Goal: Find specific page/section: Find specific page/section

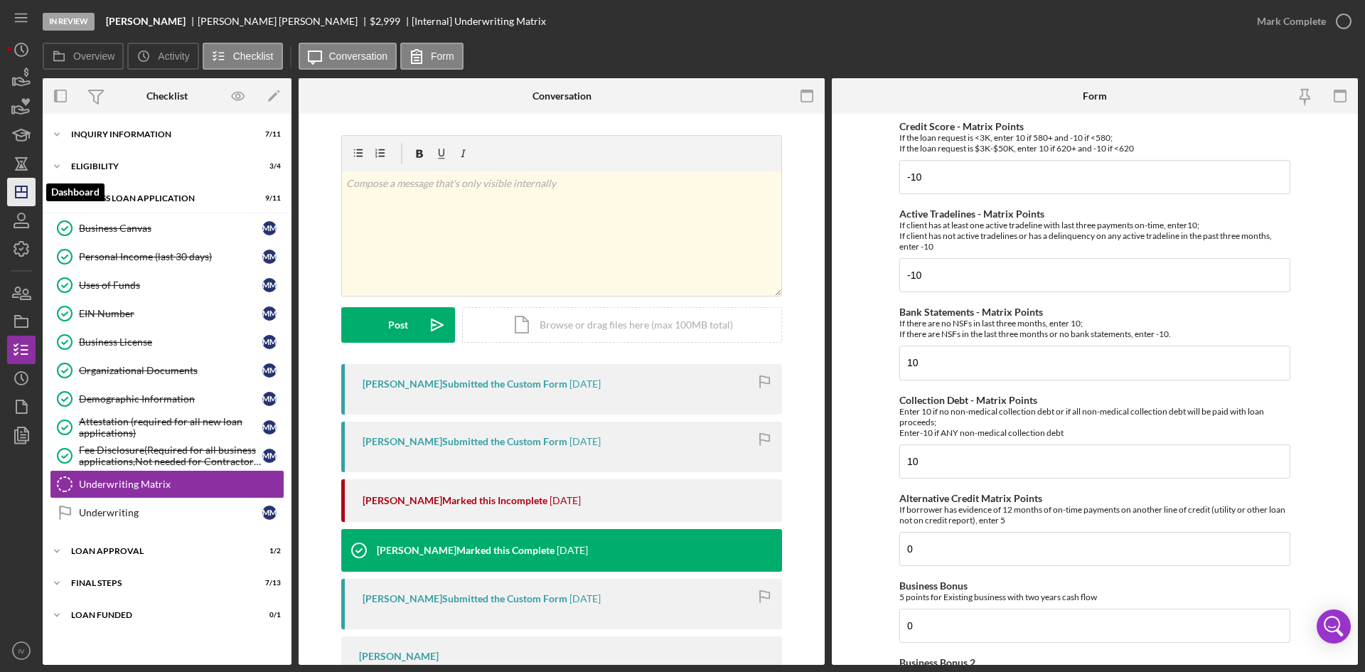
click at [16, 179] on icon "Icon/Dashboard" at bounding box center [22, 192] width 36 height 36
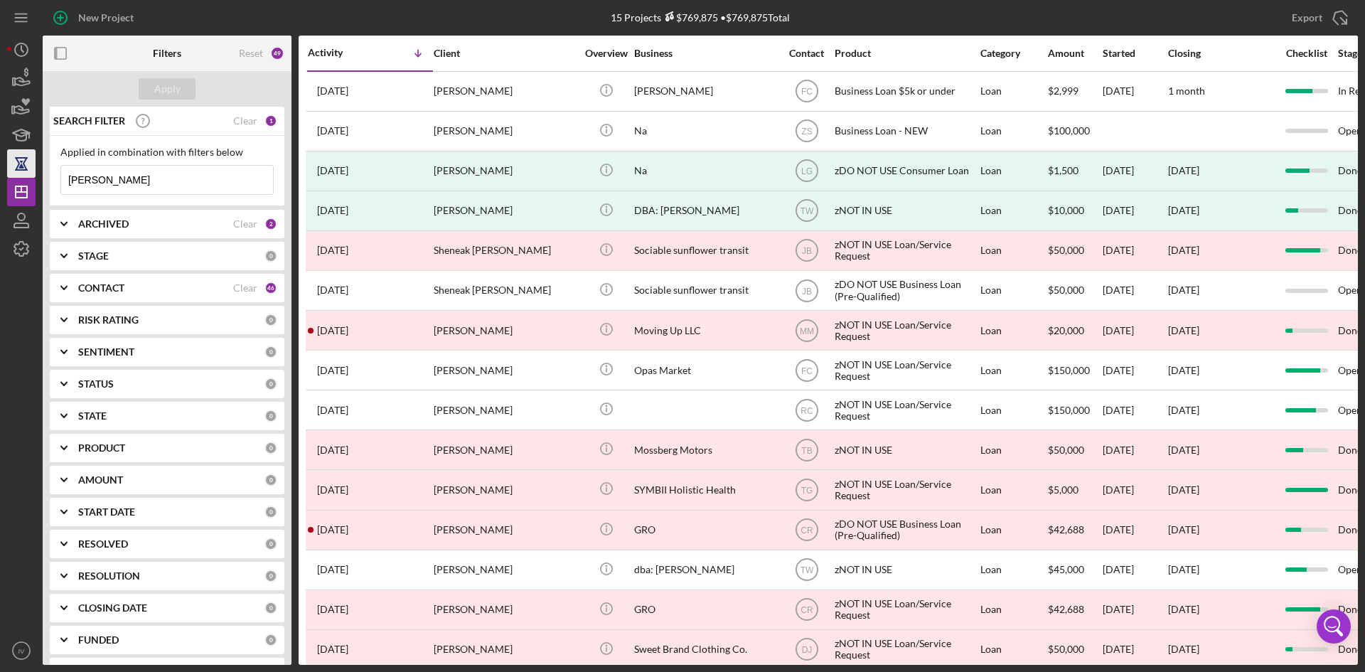
drag, startPoint x: 168, startPoint y: 187, endPoint x: 15, endPoint y: 173, distance: 153.5
click at [15, 173] on div "New Project 15 Projects $769,875 • $769,875 Total [PERSON_NAME] Export Icon/Exp…" at bounding box center [682, 332] width 1351 height 665
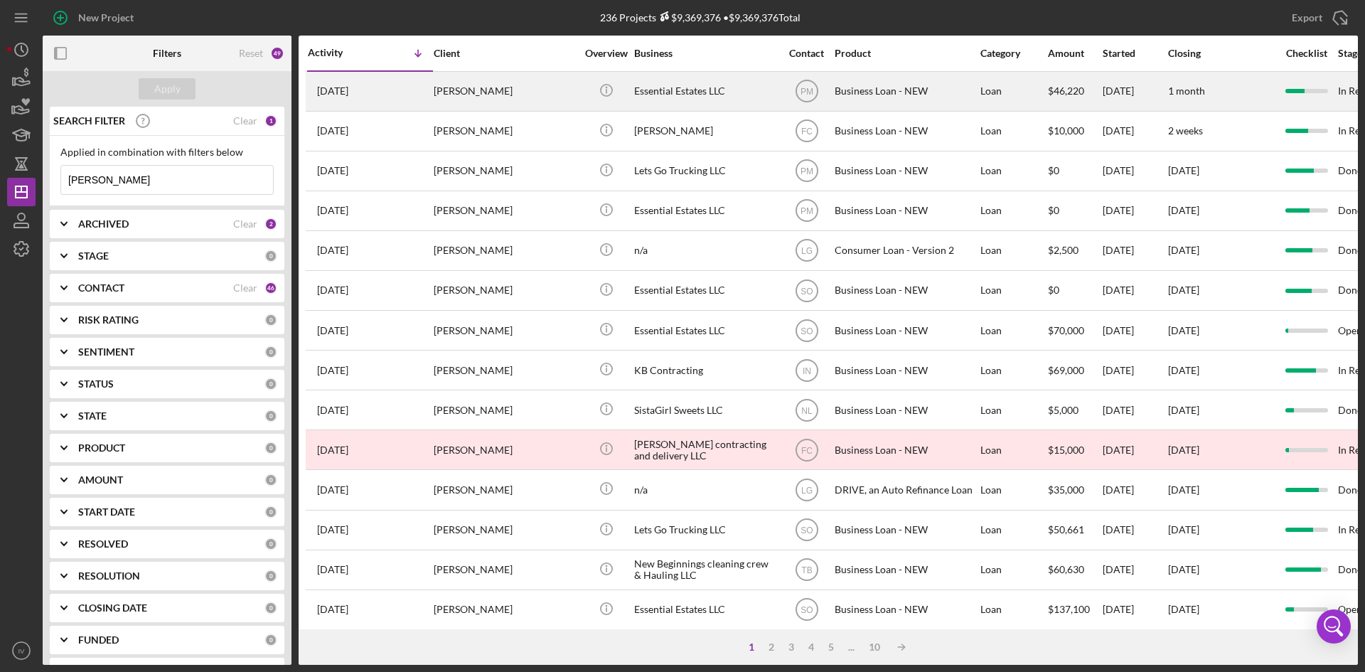
type input "[PERSON_NAME]"
click at [455, 92] on div "[PERSON_NAME]" at bounding box center [505, 92] width 142 height 38
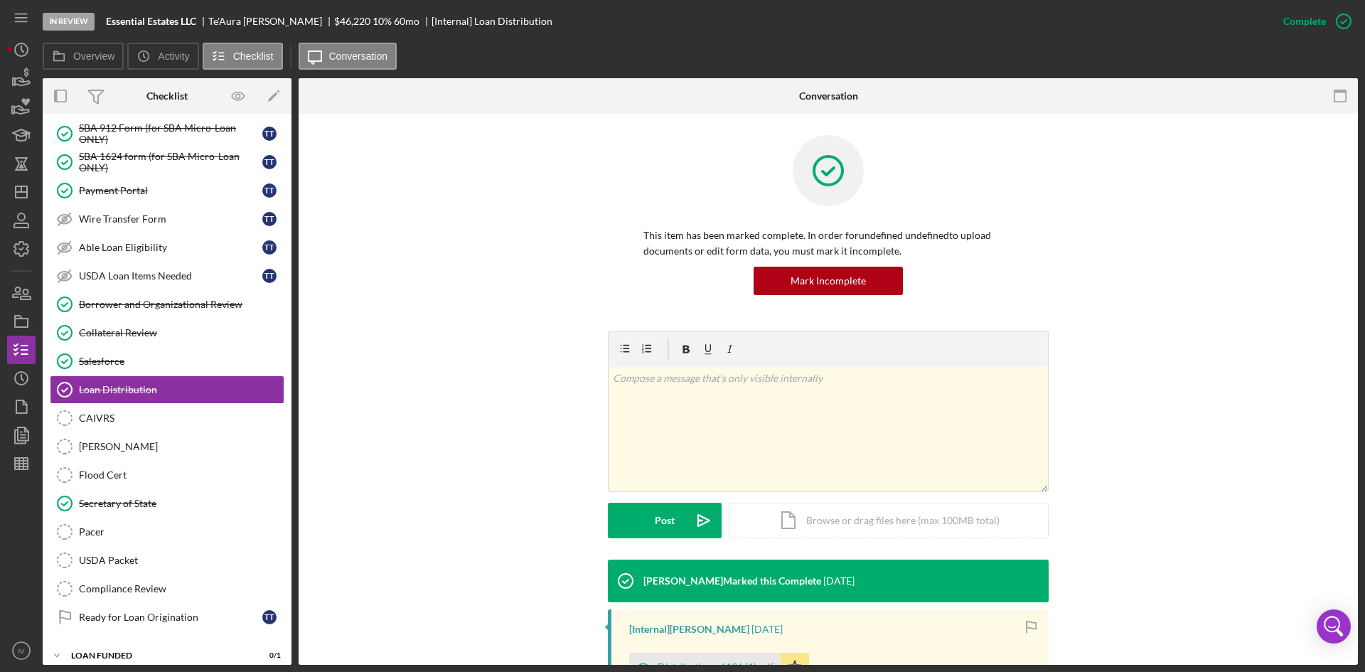
scroll to position [189, 0]
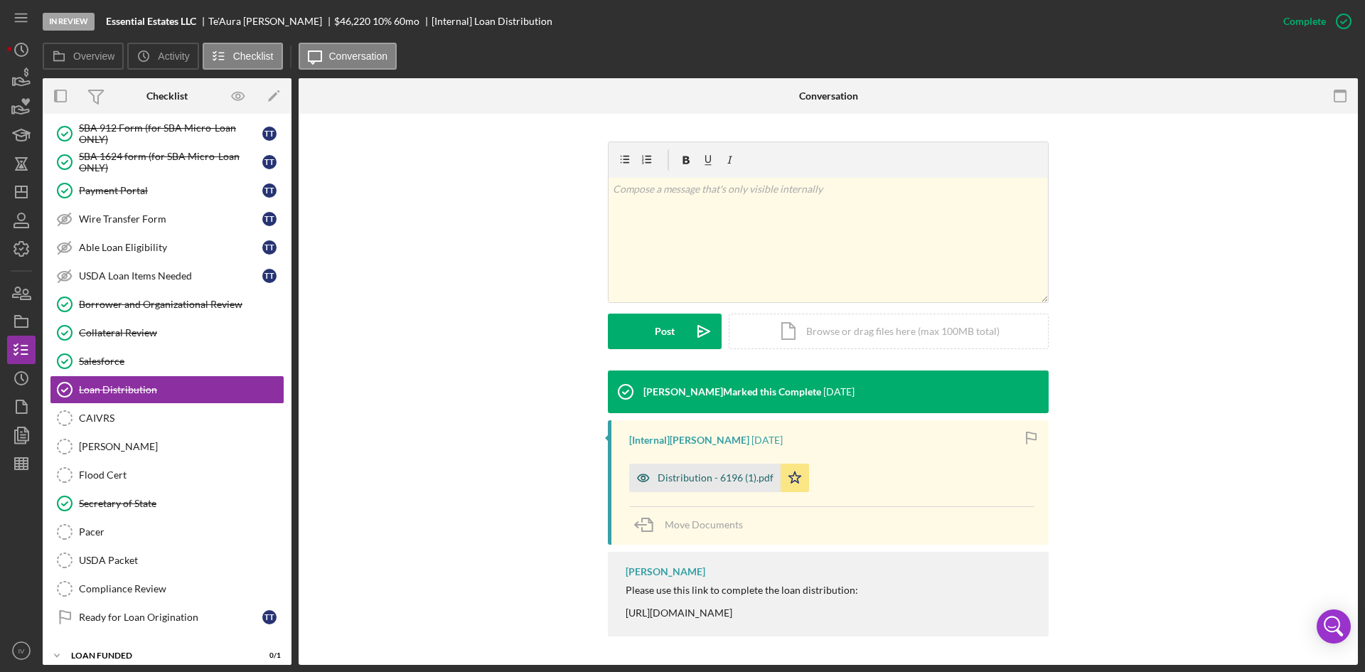
click at [697, 479] on div "Distribution - 6196 (1).pdf" at bounding box center [716, 477] width 116 height 11
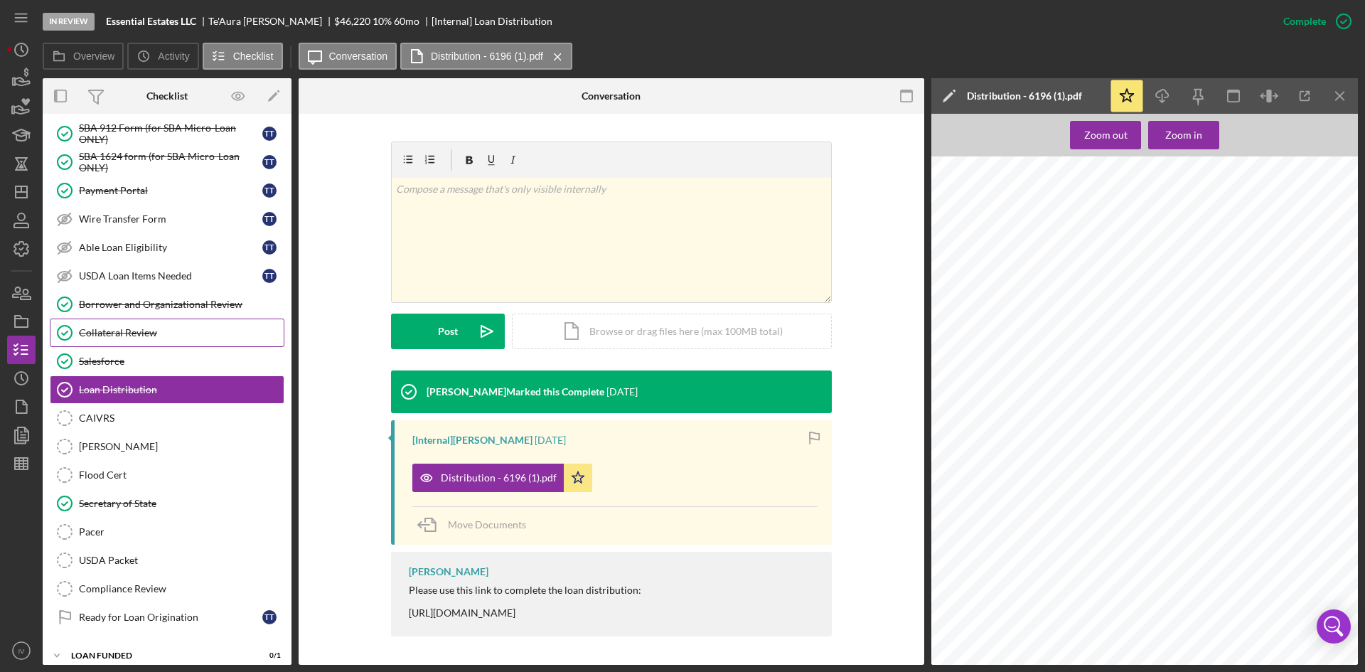
scroll to position [45, 0]
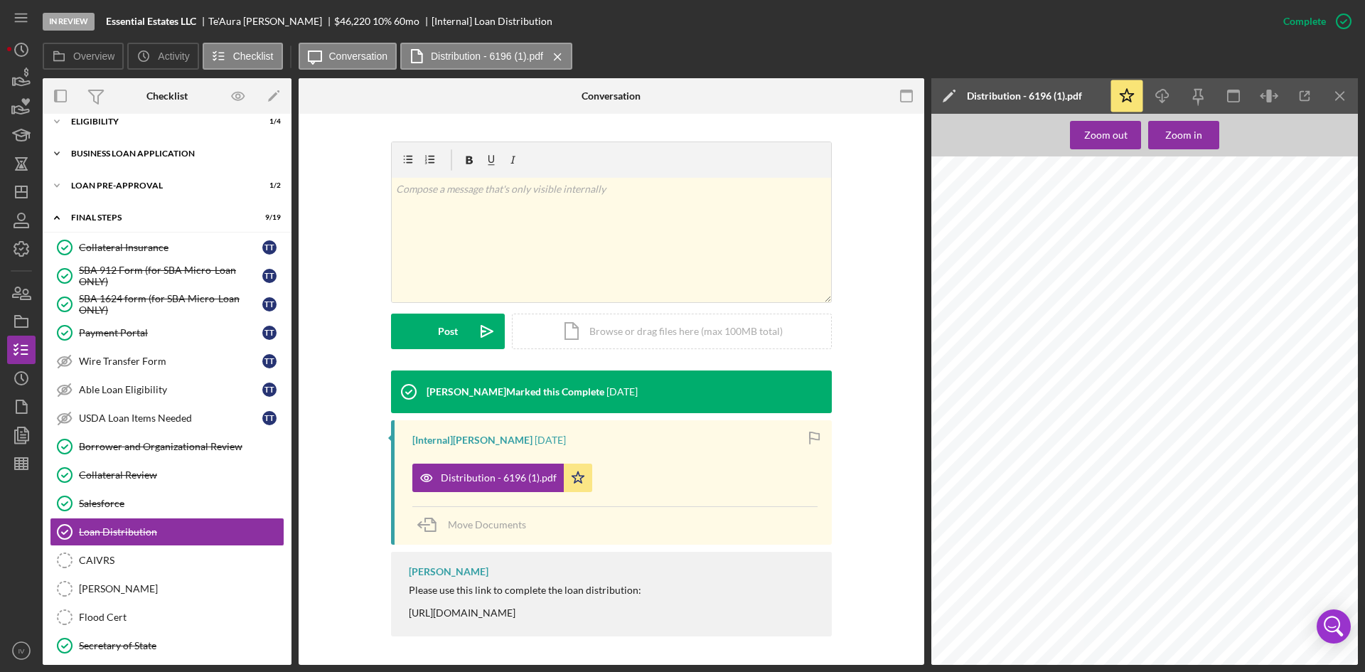
click at [154, 154] on div "BUSINESS LOAN APPLICATION" at bounding box center [172, 153] width 203 height 9
